Goal: Navigation & Orientation: Find specific page/section

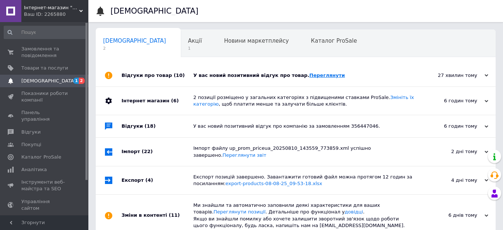
click at [310, 75] on link "Переглянути" at bounding box center [327, 76] width 36 height 6
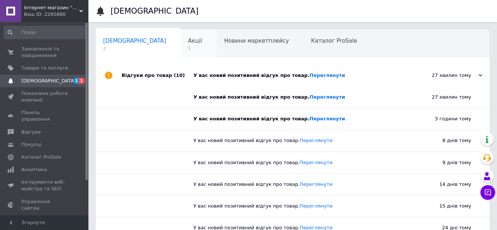
click at [181, 45] on div "Акції 1" at bounding box center [199, 44] width 36 height 28
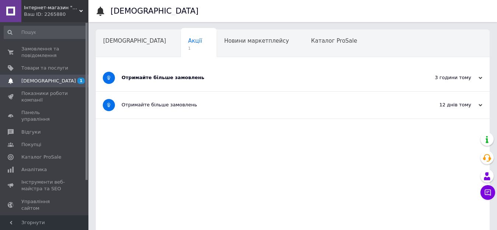
click at [127, 43] on span "[DEMOGRAPHIC_DATA]" at bounding box center [134, 41] width 63 height 7
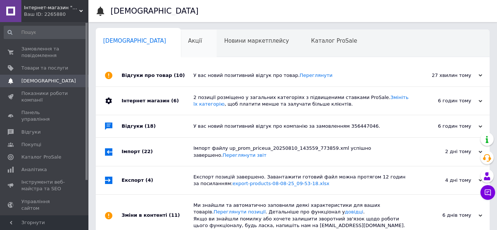
click at [181, 52] on div "Акції" at bounding box center [199, 44] width 36 height 28
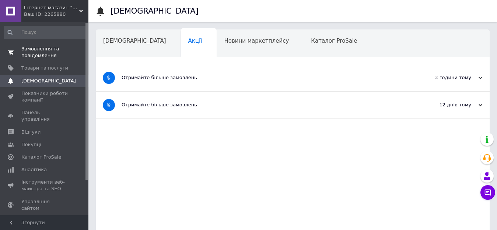
click at [45, 51] on span "Замовлення та повідомлення" at bounding box center [44, 52] width 47 height 13
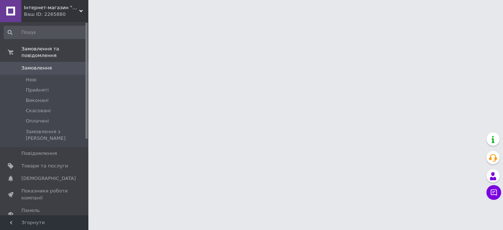
click at [59, 85] on li "Прийняті" at bounding box center [45, 90] width 91 height 10
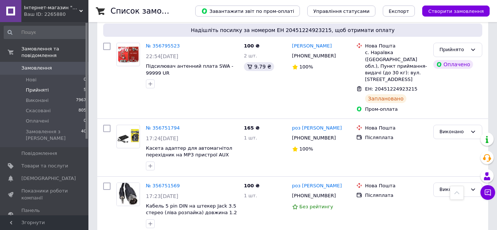
scroll to position [147, 0]
